Goal: Task Accomplishment & Management: Use online tool/utility

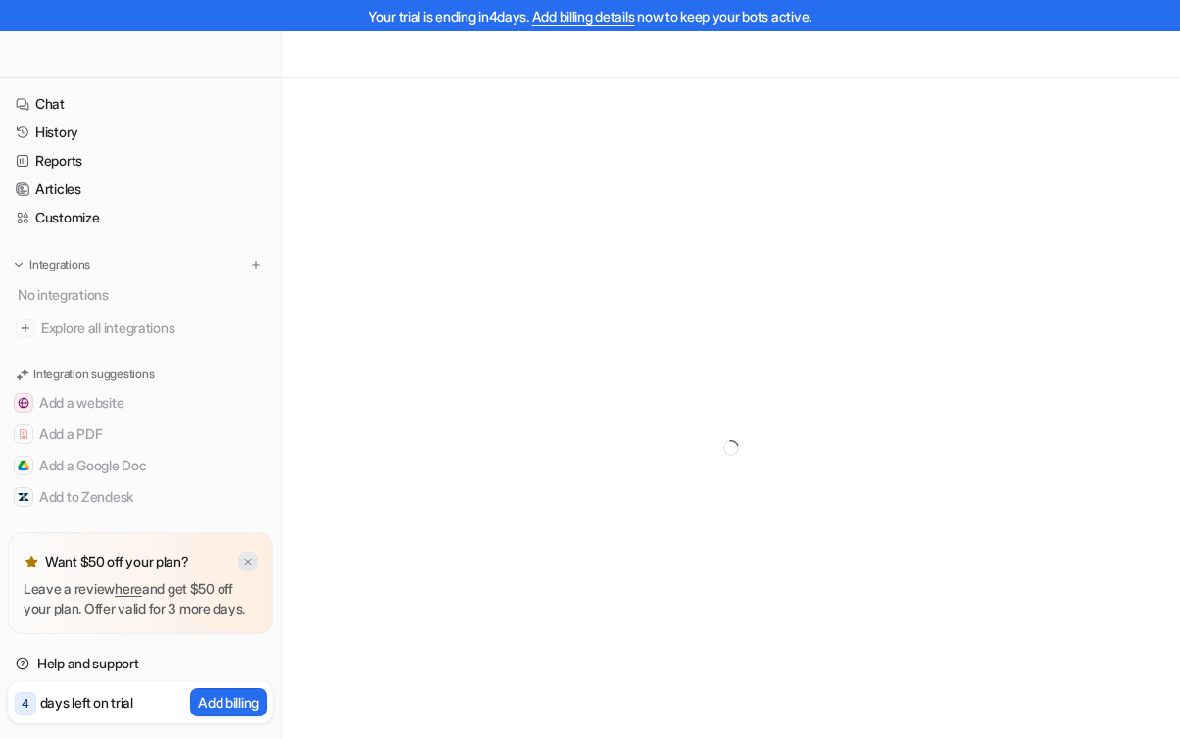
click at [246, 556] on img at bounding box center [248, 562] width 12 height 13
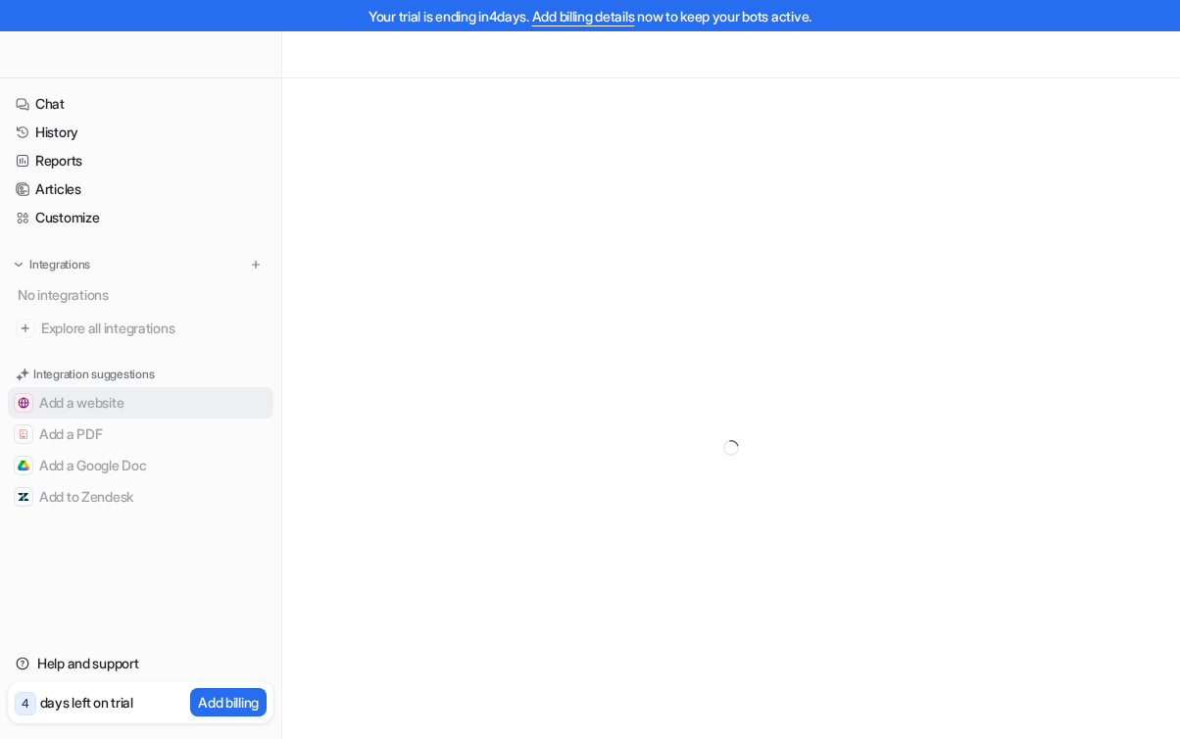
click at [85, 403] on button "Add a website" at bounding box center [141, 402] width 266 height 31
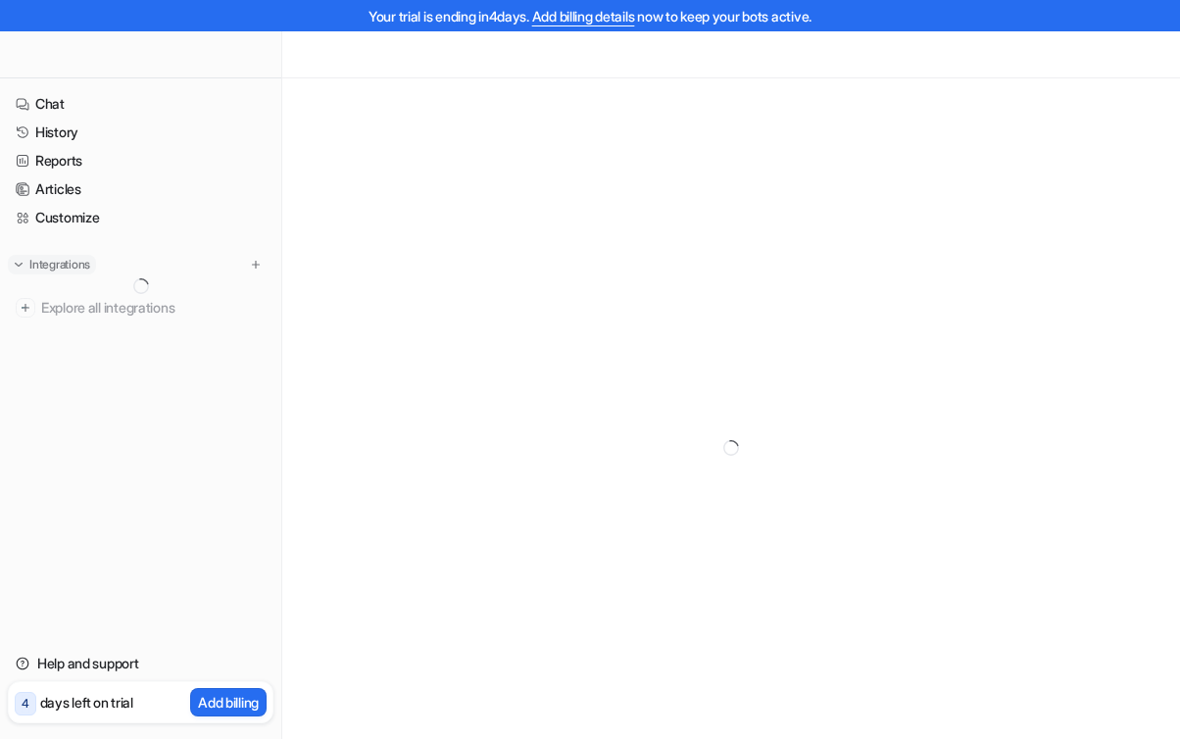
click at [23, 261] on img at bounding box center [19, 265] width 14 height 14
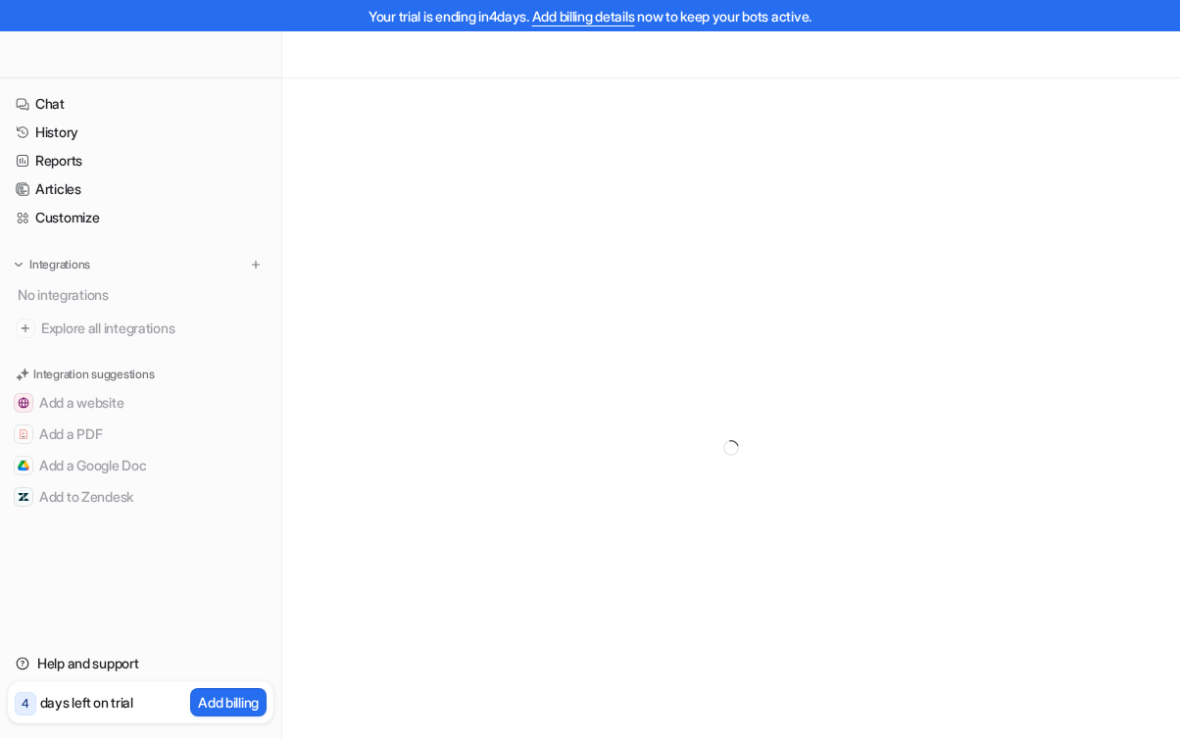
click at [52, 71] on div at bounding box center [140, 54] width 281 height 47
click at [21, 265] on img at bounding box center [19, 265] width 14 height 14
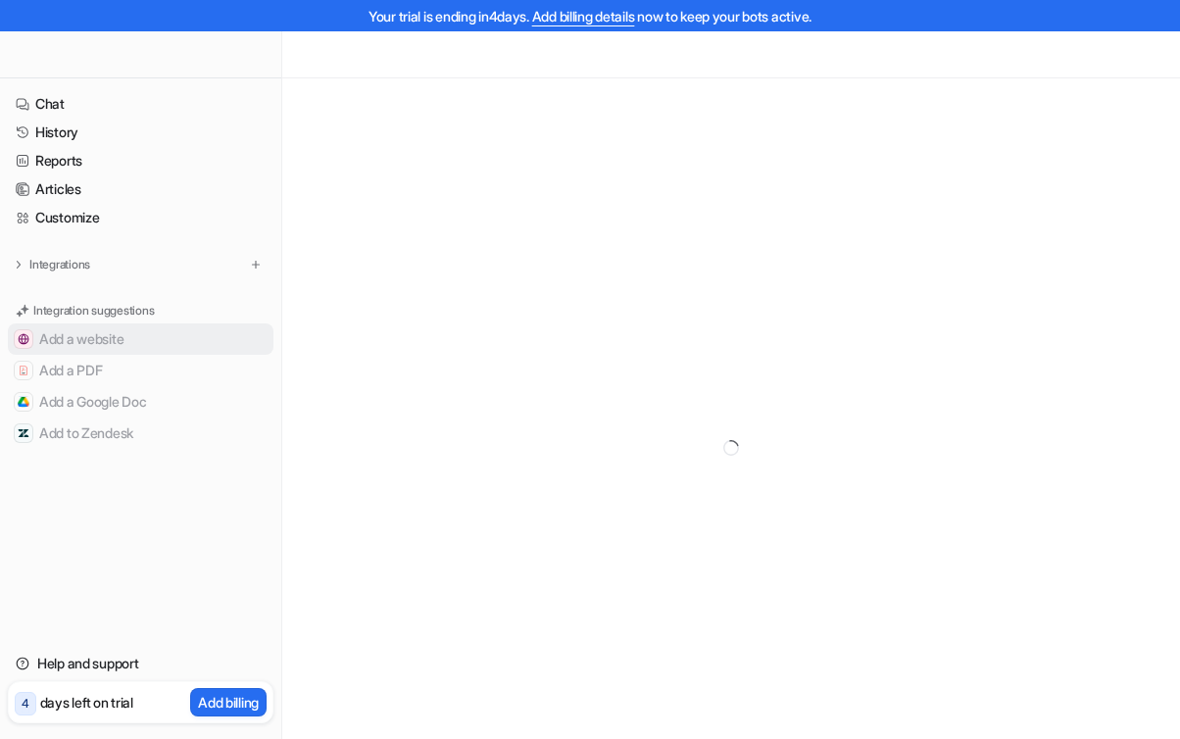
click at [55, 340] on button "Add a website" at bounding box center [141, 339] width 266 height 31
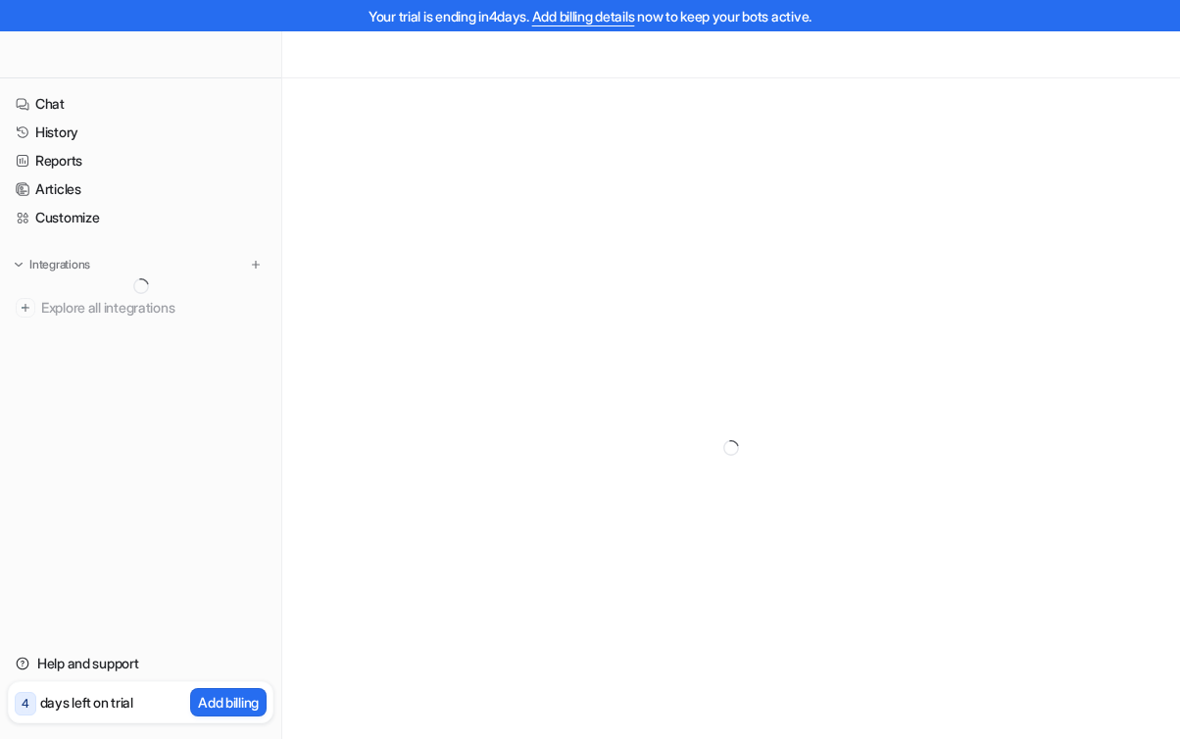
click at [41, 62] on div at bounding box center [140, 54] width 281 height 47
